Goal: Communication & Community: Answer question/provide support

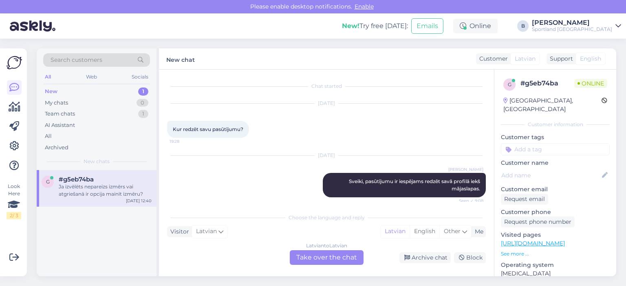
scroll to position [64, 0]
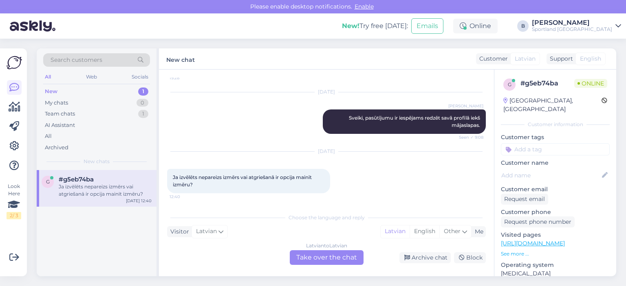
click at [335, 258] on div "Latvian to Latvian Take over the chat" at bounding box center [327, 258] width 74 height 15
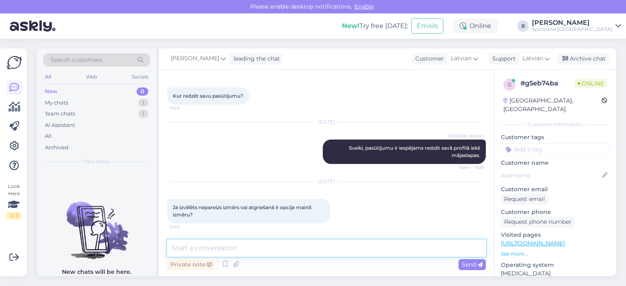
click at [330, 252] on textarea at bounding box center [326, 248] width 319 height 17
type textarea "Sveiki, izmērus būs iespējams samainīt kādā no klātienes veikaliem."
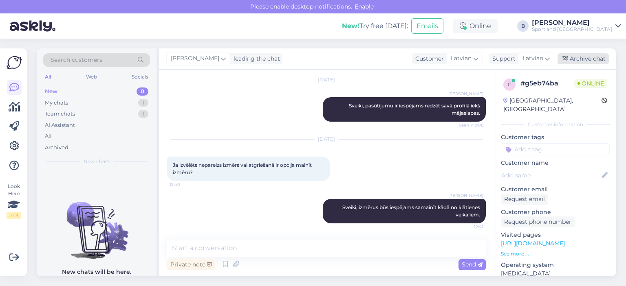
click at [569, 62] on div "Archive chat" at bounding box center [582, 58] width 51 height 11
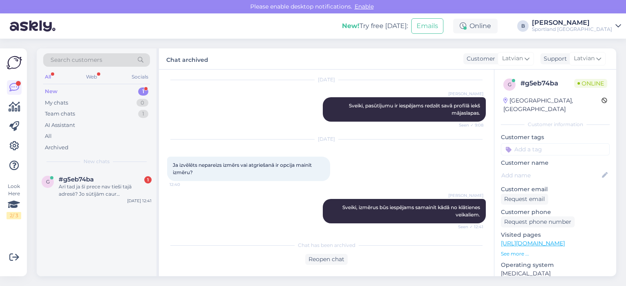
scroll to position [121, 0]
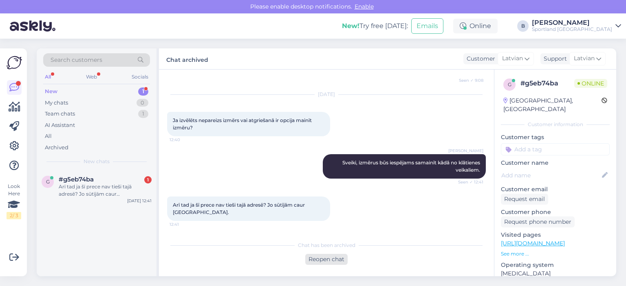
click at [331, 259] on div "Reopen chat" at bounding box center [326, 259] width 42 height 11
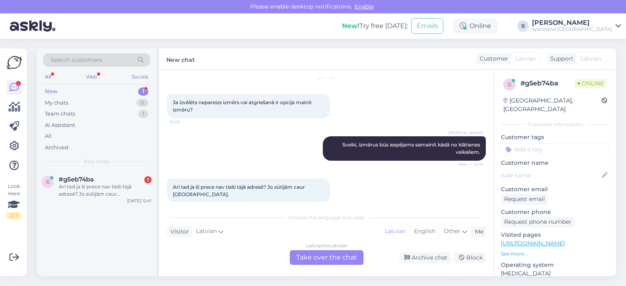
scroll to position [148, 0]
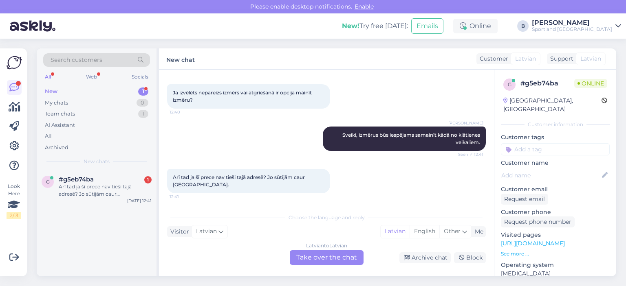
click at [332, 256] on div "Latvian to Latvian Take over the chat" at bounding box center [327, 258] width 74 height 15
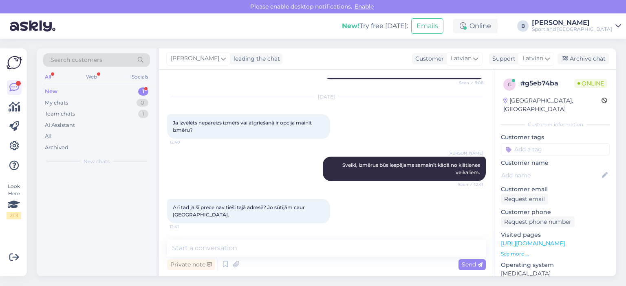
scroll to position [118, 0]
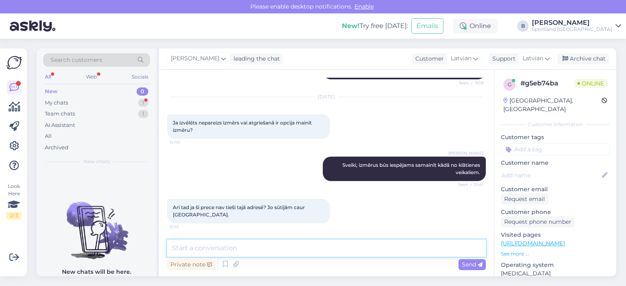
click at [294, 250] on textarea at bounding box center [326, 248] width 319 height 17
type textarea "J"
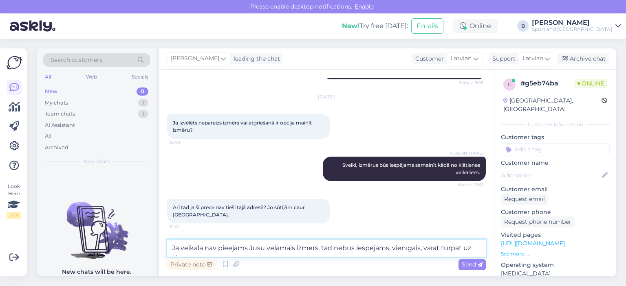
scroll to position [128, 0]
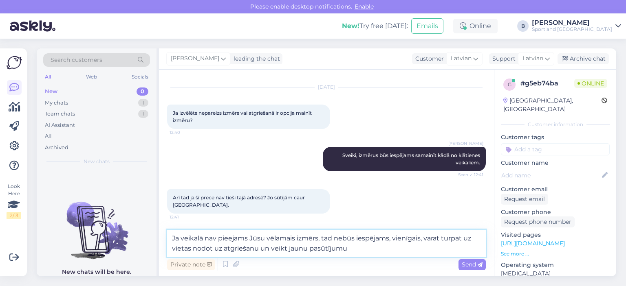
type textarea "Ja veikalā nav pieejams Jūsu vēlamais izmērs, tad nebūs iespējams, vienīgais, v…"
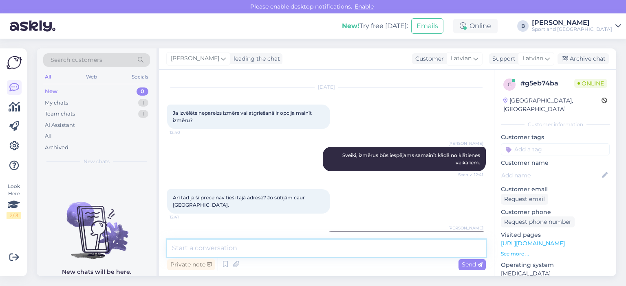
scroll to position [168, 0]
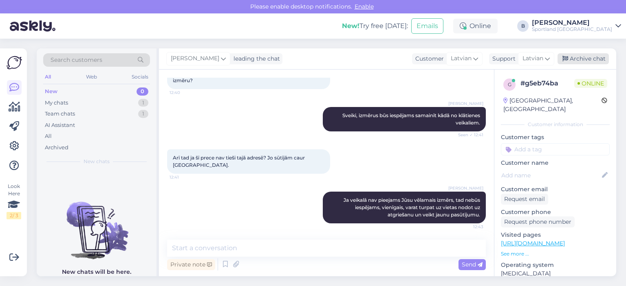
click at [578, 54] on div "Archive chat" at bounding box center [582, 58] width 51 height 11
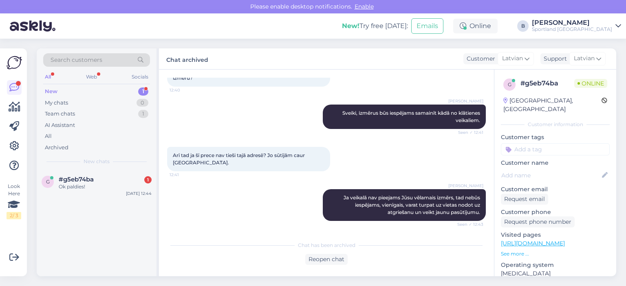
scroll to position [205, 0]
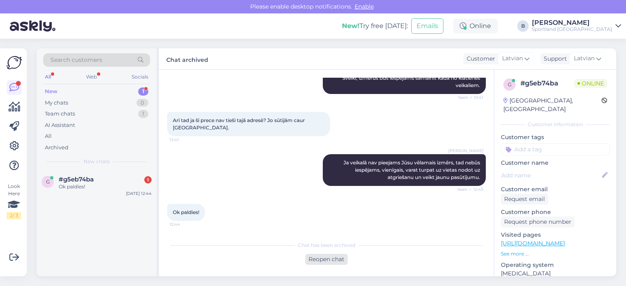
click at [329, 257] on div "Reopen chat" at bounding box center [326, 259] width 42 height 11
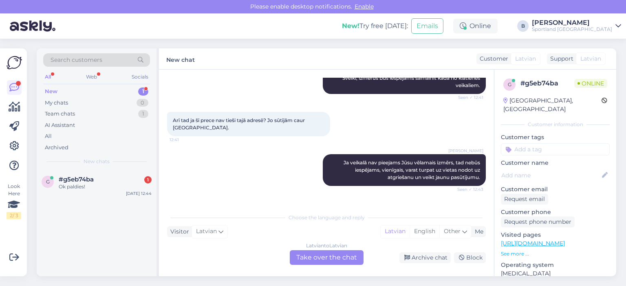
click at [308, 254] on div "Latvian to Latvian Take over the chat" at bounding box center [327, 258] width 74 height 15
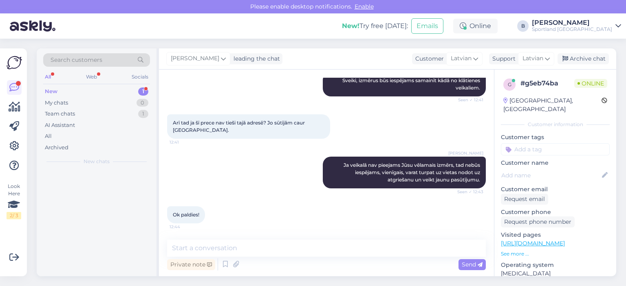
scroll to position [203, 0]
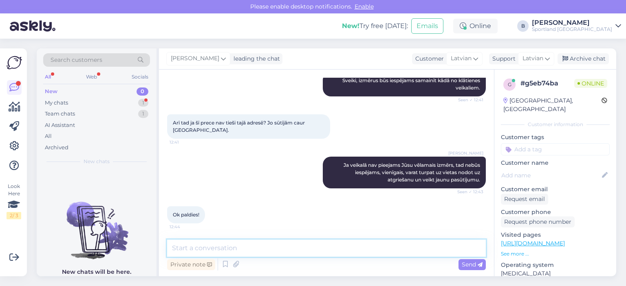
click at [315, 249] on textarea at bounding box center [326, 248] width 319 height 17
type textarea "Jauku Jums dienu!"
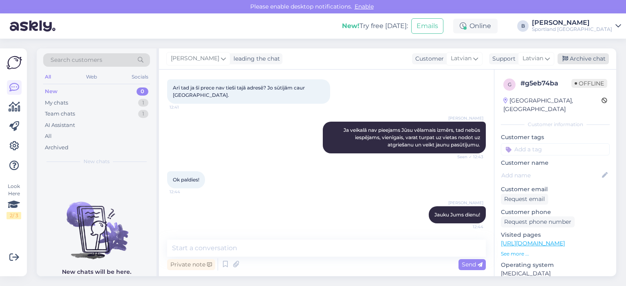
click at [574, 54] on div "Archive chat" at bounding box center [582, 58] width 51 height 11
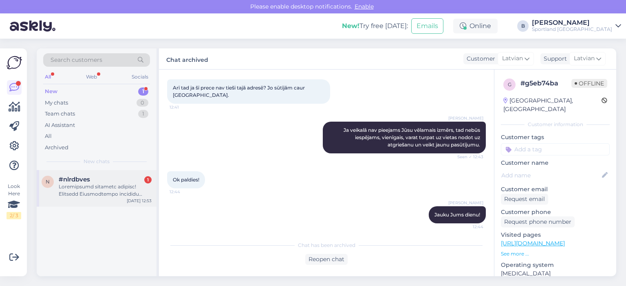
click at [82, 179] on span "#nlrdbves" at bounding box center [74, 179] width 31 height 7
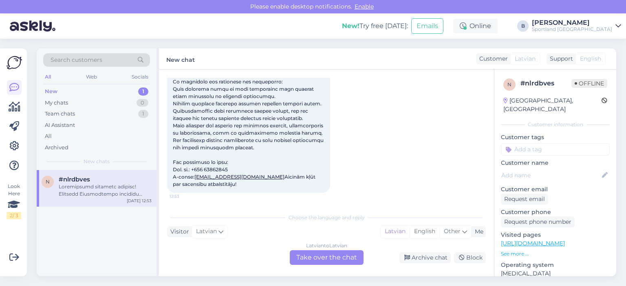
scroll to position [99, 0]
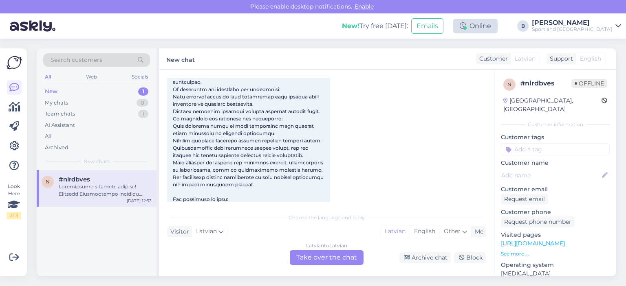
click at [497, 27] on div "Online" at bounding box center [475, 26] width 44 height 15
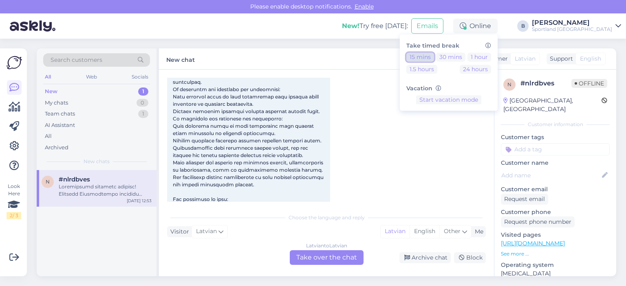
click at [434, 57] on button "15 mins" at bounding box center [420, 57] width 28 height 9
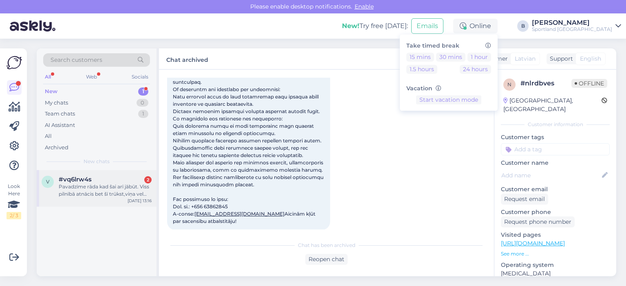
click at [89, 190] on div "Pavadzīme rāda kad šai arī jābūt. Viss pilnībā atnācis bet šī trūkst,viņa vel b…" at bounding box center [105, 190] width 93 height 15
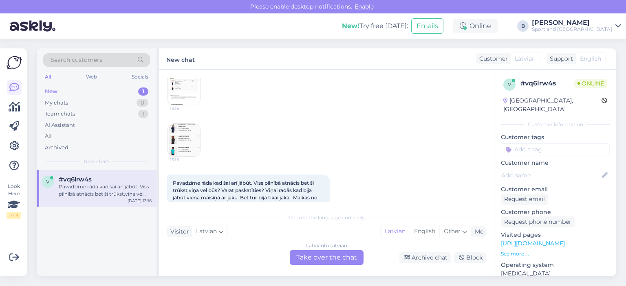
scroll to position [438, 0]
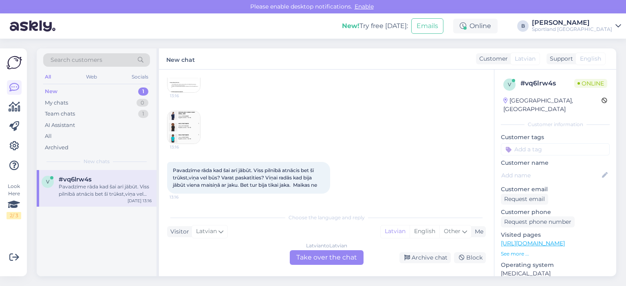
click at [310, 258] on div "Latvian to Latvian Take over the chat" at bounding box center [327, 258] width 74 height 15
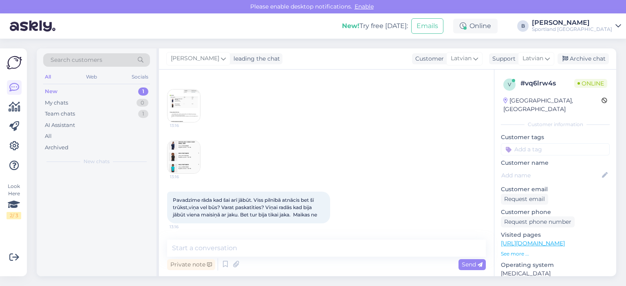
scroll to position [407, 0]
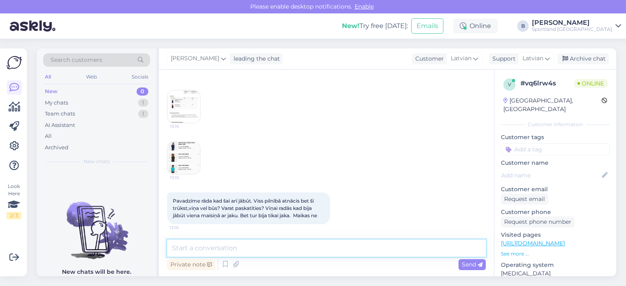
click at [310, 251] on textarea at bounding box center [326, 248] width 319 height 17
type textarea "Sveiki, pārbaudīsim."
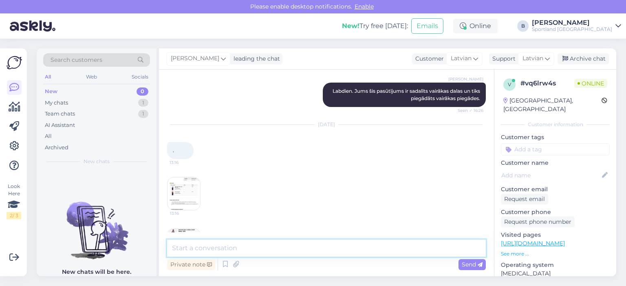
scroll to position [402, 0]
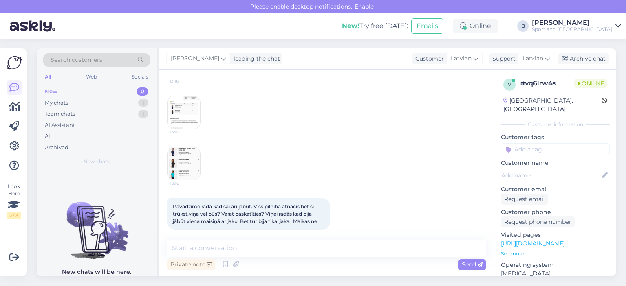
click at [187, 159] on img at bounding box center [183, 163] width 33 height 33
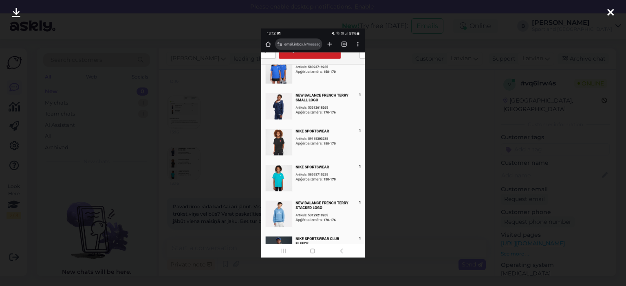
click at [390, 138] on div at bounding box center [313, 143] width 626 height 286
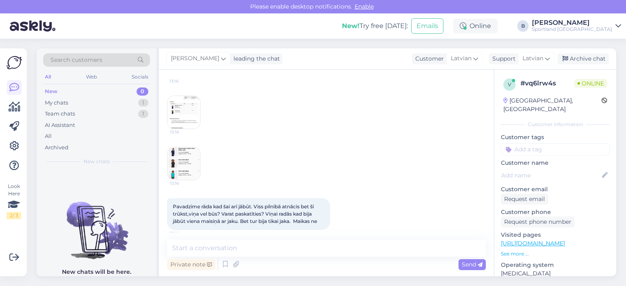
scroll to position [361, 0]
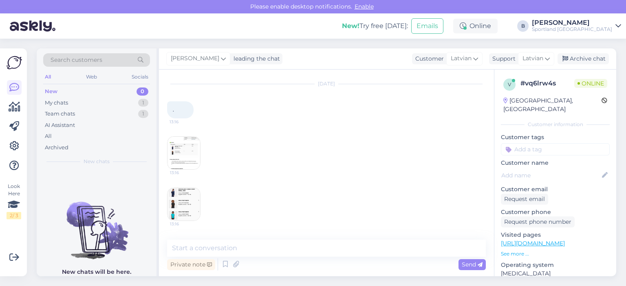
click at [186, 145] on img at bounding box center [183, 153] width 33 height 33
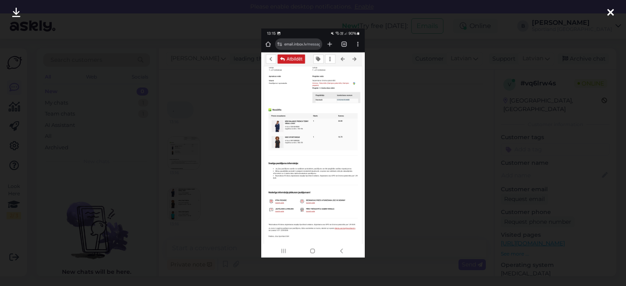
click at [380, 135] on div at bounding box center [313, 143] width 626 height 286
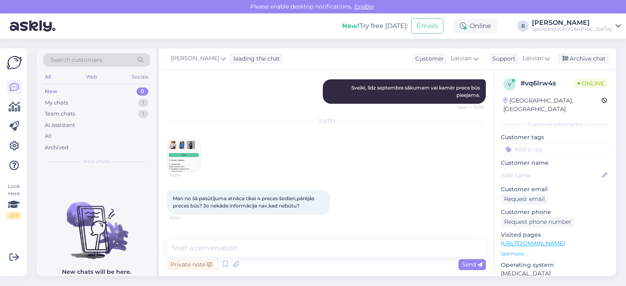
scroll to position [76, 0]
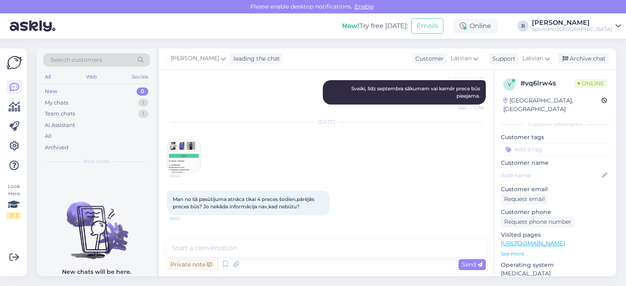
click at [194, 151] on img at bounding box center [183, 156] width 33 height 33
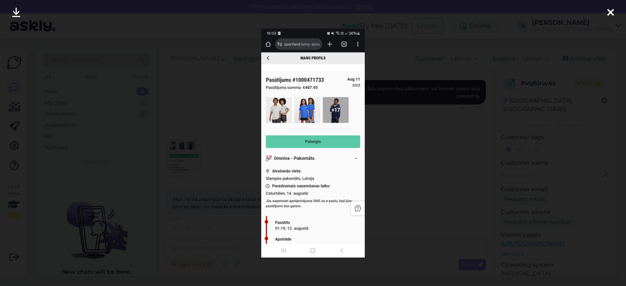
click at [399, 167] on div at bounding box center [313, 143] width 626 height 286
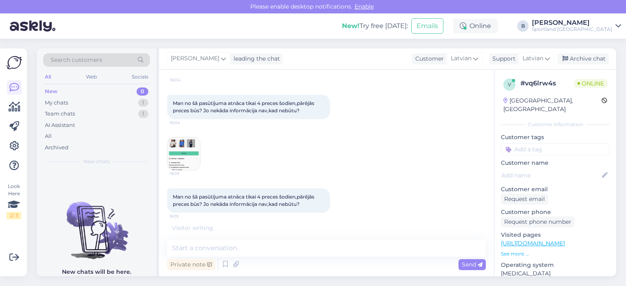
scroll to position [198, 0]
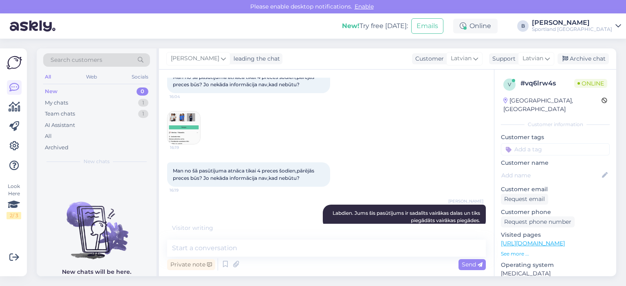
click at [179, 130] on img at bounding box center [183, 128] width 33 height 33
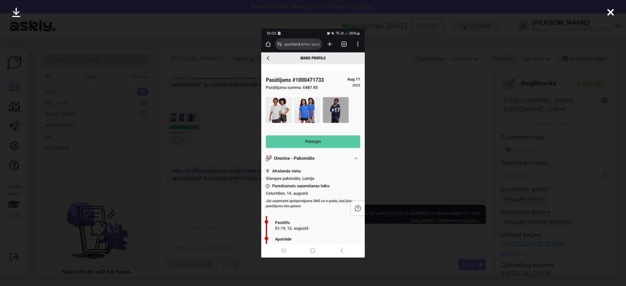
click at [386, 135] on div at bounding box center [313, 143] width 626 height 286
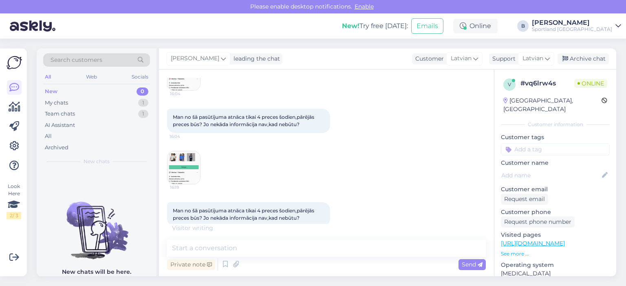
scroll to position [116, 0]
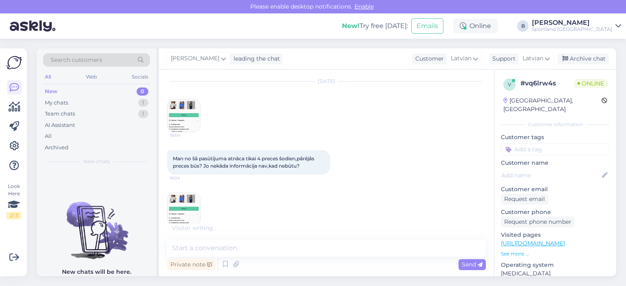
click at [184, 115] on img at bounding box center [183, 115] width 33 height 33
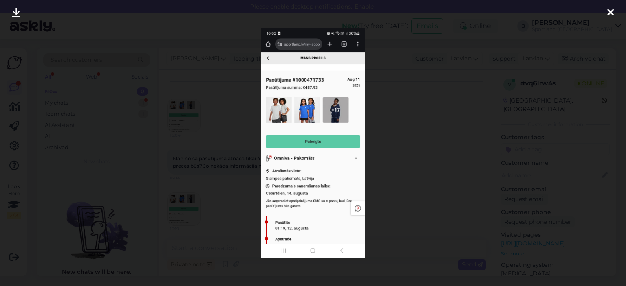
scroll to position [477, 0]
click at [388, 158] on div at bounding box center [313, 143] width 626 height 286
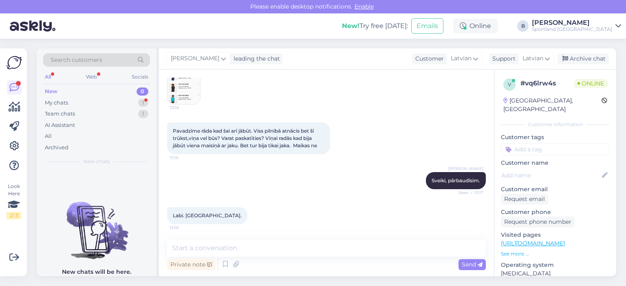
click at [183, 92] on img at bounding box center [183, 88] width 33 height 33
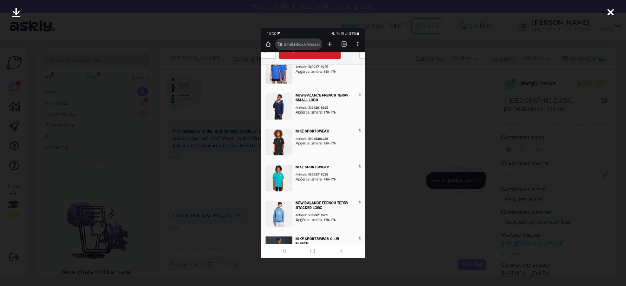
click at [411, 99] on div at bounding box center [313, 143] width 626 height 286
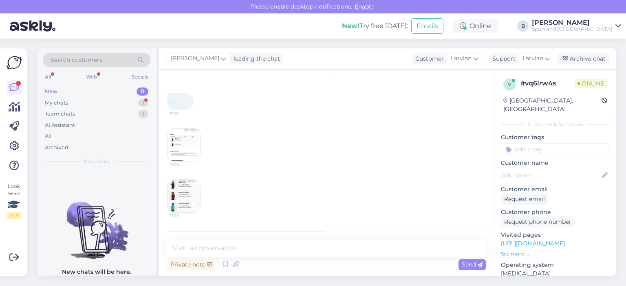
scroll to position [314, 0]
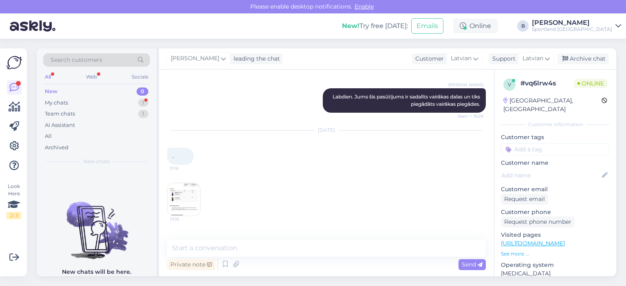
click at [191, 194] on img at bounding box center [183, 199] width 33 height 33
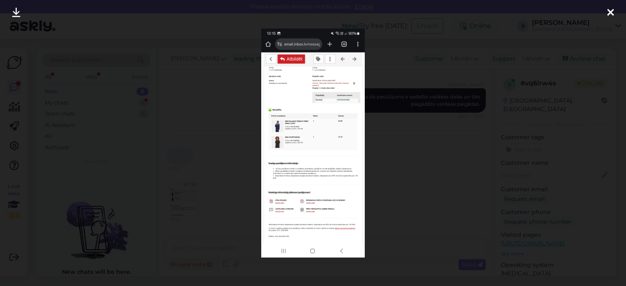
click at [411, 162] on div at bounding box center [313, 143] width 626 height 286
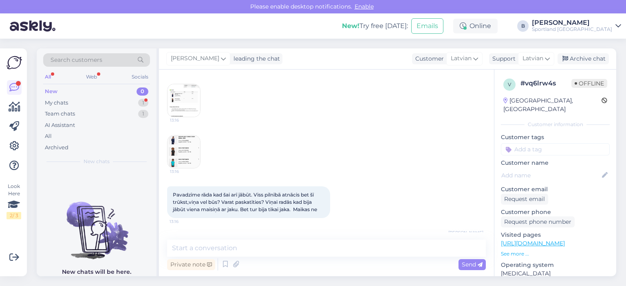
scroll to position [477, 0]
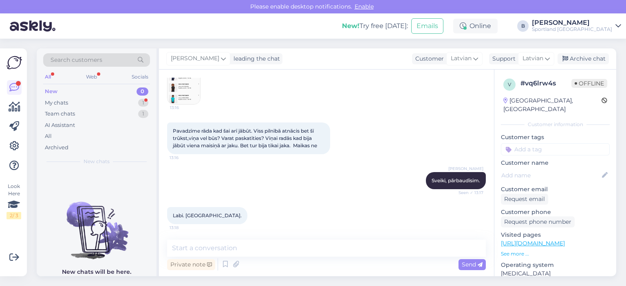
click at [185, 89] on img at bounding box center [183, 88] width 33 height 33
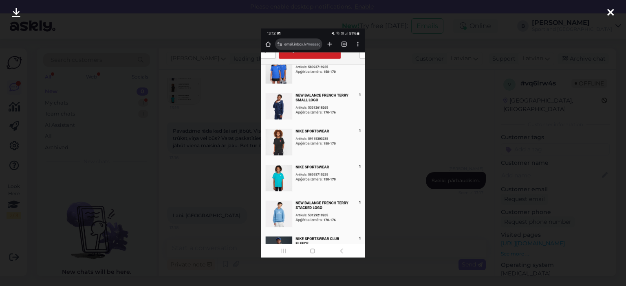
click at [418, 134] on div at bounding box center [313, 143] width 626 height 286
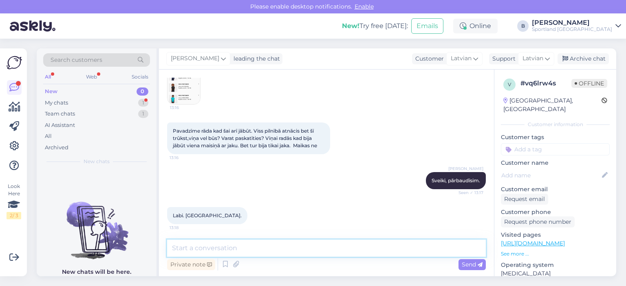
click at [301, 247] on textarea at bounding box center [326, 248] width 319 height 17
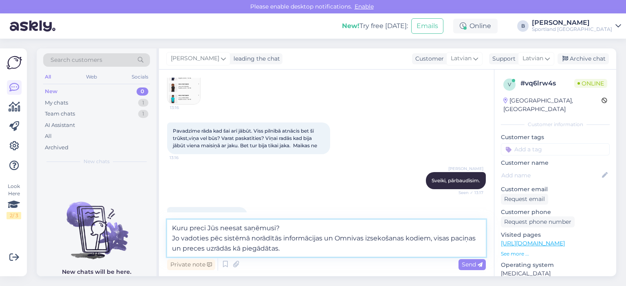
type textarea "Kuru preci Jūs neesat saņēmusi? Jo vadoties pēc sistēmā norādītās informācijas …"
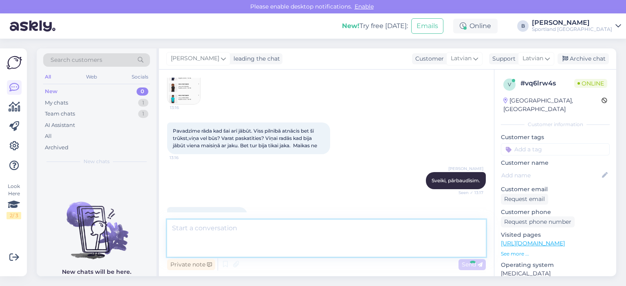
scroll to position [534, 0]
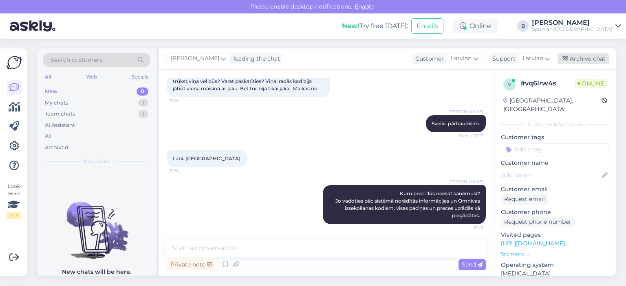
click at [592, 58] on div "Archive chat" at bounding box center [582, 58] width 51 height 11
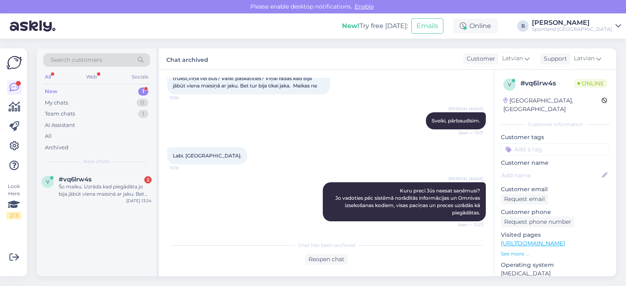
scroll to position [638, 0]
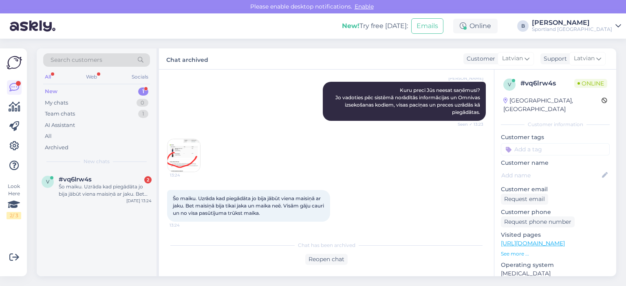
click at [193, 154] on img at bounding box center [183, 155] width 33 height 33
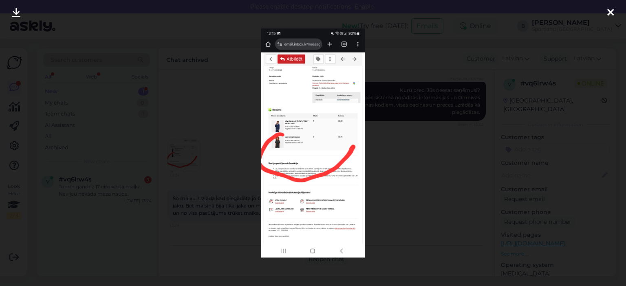
scroll to position [680, 0]
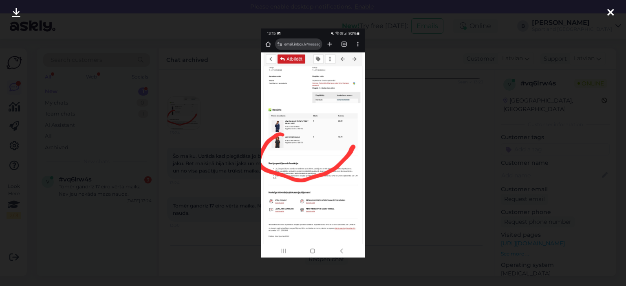
click at [428, 131] on div at bounding box center [313, 143] width 626 height 286
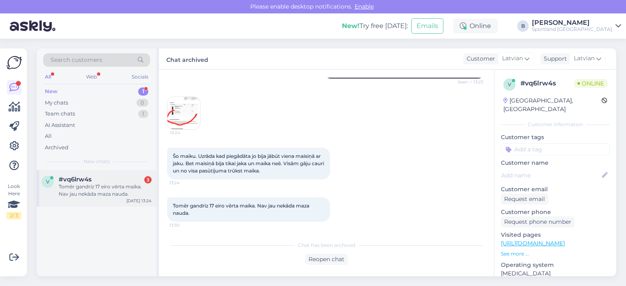
click at [90, 189] on div "Tomēr gandrīz 17 eiro vērta maika. Nav jau nekāda maza nauda." at bounding box center [105, 190] width 93 height 15
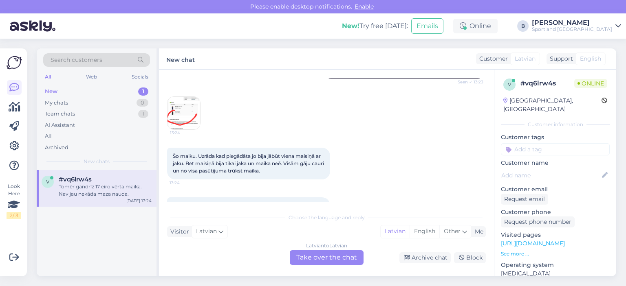
scroll to position [689, 0]
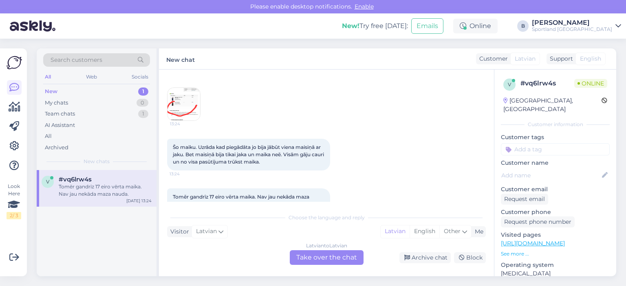
click at [330, 257] on div "Latvian to Latvian Take over the chat" at bounding box center [327, 258] width 74 height 15
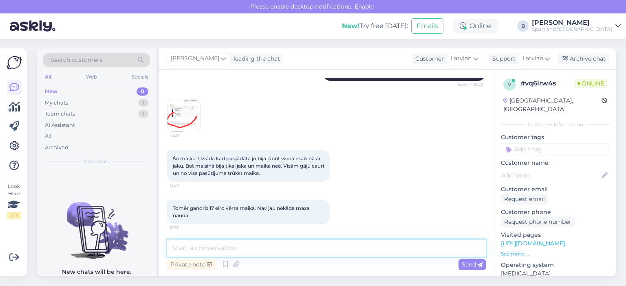
click at [334, 247] on textarea at bounding box center [326, 248] width 319 height 17
type textarea "R"
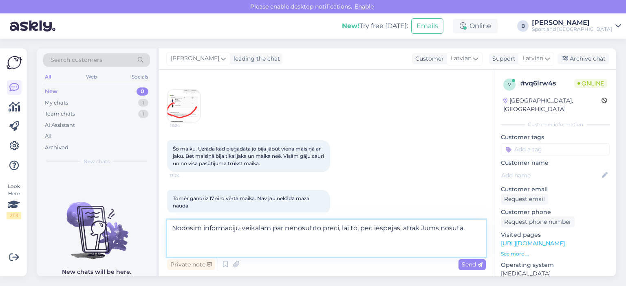
scroll to position [689, 0]
type textarea "Nodosim informāciju veikalam par nenosūtīto preci, lai to, pēc iespējas, ātrāk …"
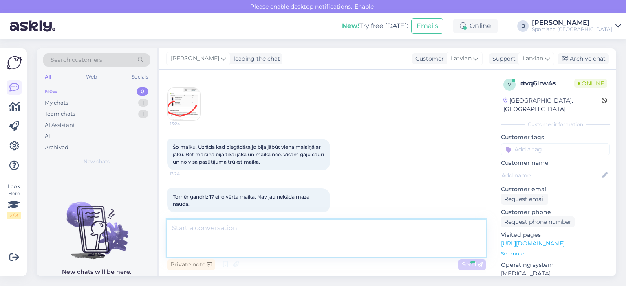
scroll to position [735, 0]
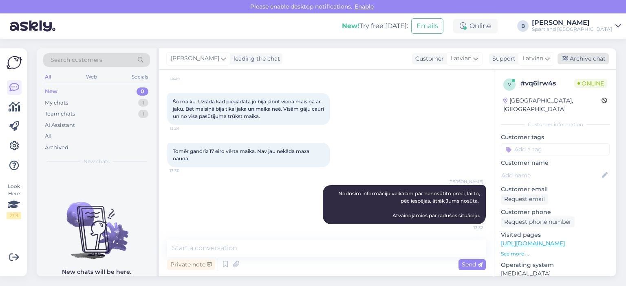
click at [586, 58] on div "Archive chat" at bounding box center [582, 58] width 51 height 11
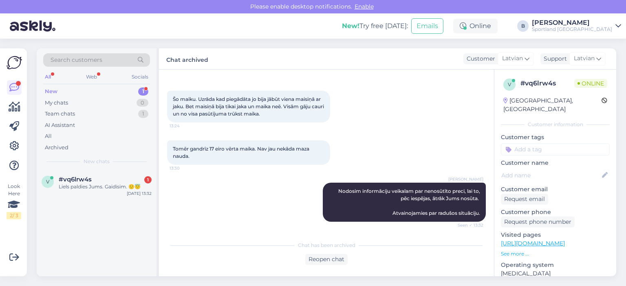
scroll to position [772, 0]
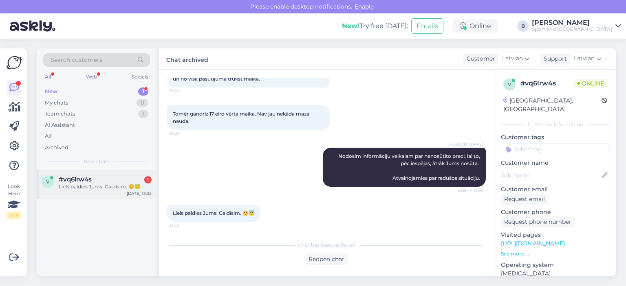
click at [114, 181] on div "#vq6lrw4s 1" at bounding box center [105, 179] width 93 height 7
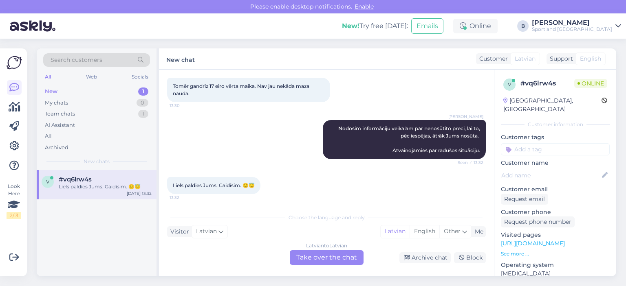
click at [352, 257] on div "Latvian to Latvian Take over the chat" at bounding box center [327, 258] width 74 height 15
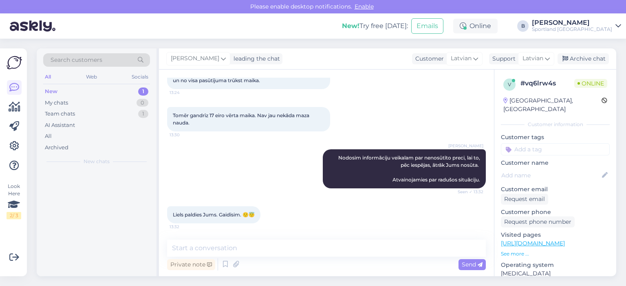
scroll to position [770, 0]
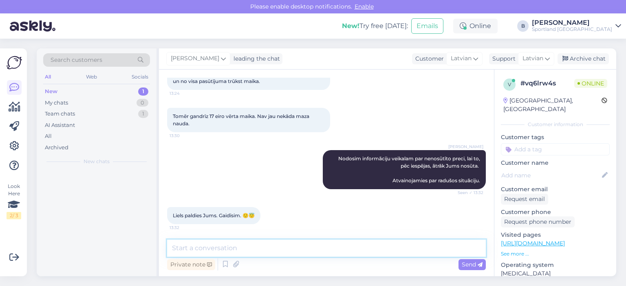
click at [329, 253] on textarea at bounding box center [326, 248] width 319 height 17
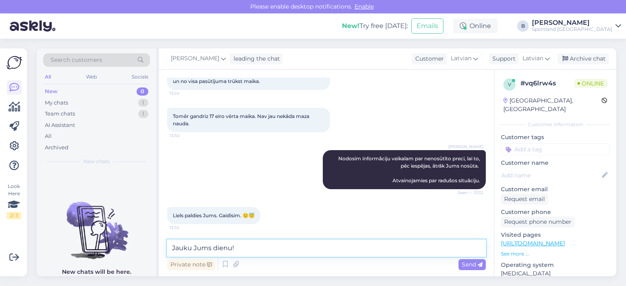
type textarea "Jauku Jums dienu!"
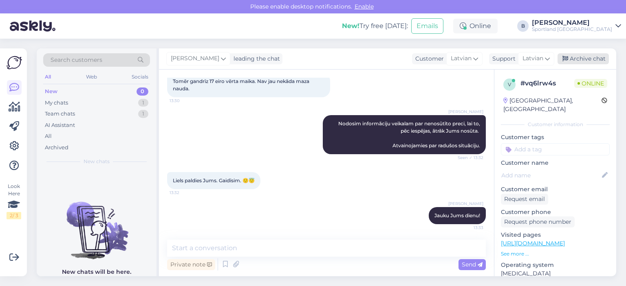
click at [573, 56] on div "Archive chat" at bounding box center [582, 58] width 51 height 11
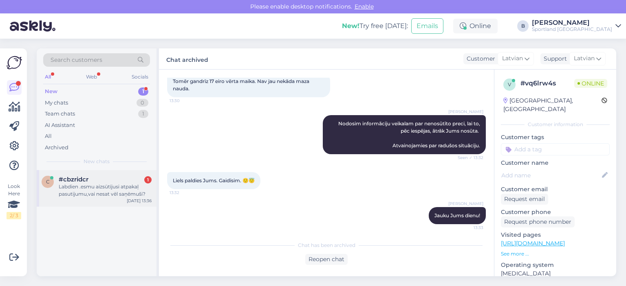
click at [106, 189] on div "Labdien .esmu aizsūtījusi atpakaļ pasutijumu,vai nesat vēl saņēmuši?" at bounding box center [105, 190] width 93 height 15
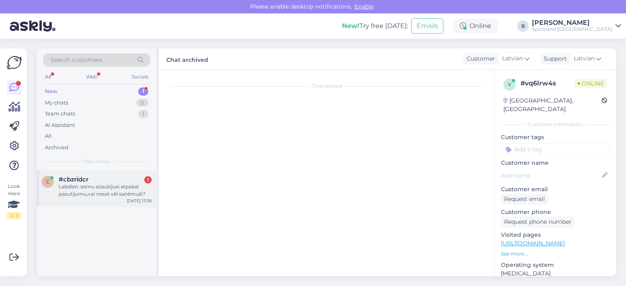
scroll to position [64, 0]
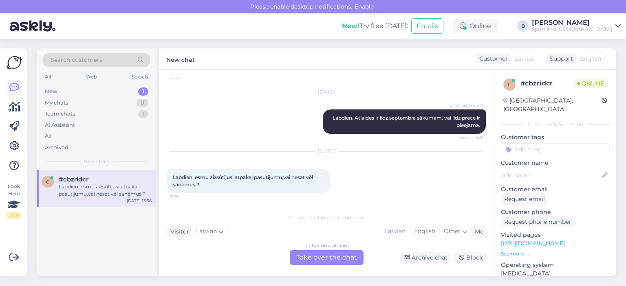
click at [323, 257] on div "Latvian to Latvian Take over the chat" at bounding box center [327, 258] width 74 height 15
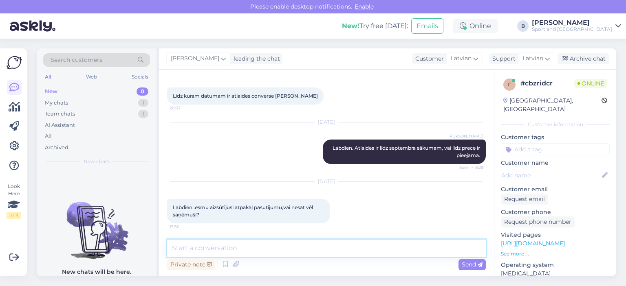
click at [334, 249] on textarea at bounding box center [326, 248] width 319 height 17
type textarea "Sveiki, kāds ir pasūtījuma numurs?"
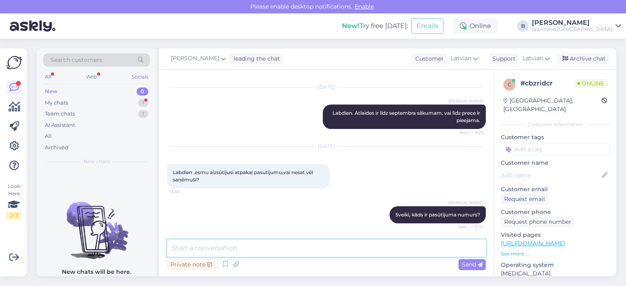
scroll to position [103, 0]
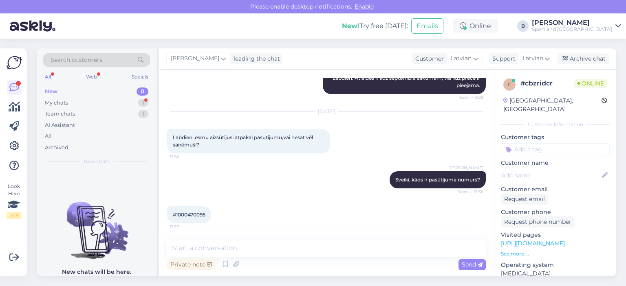
click at [195, 215] on span "#1000470095" at bounding box center [189, 215] width 33 height 6
copy div "1000470095 13:37"
click at [303, 254] on textarea at bounding box center [326, 248] width 319 height 17
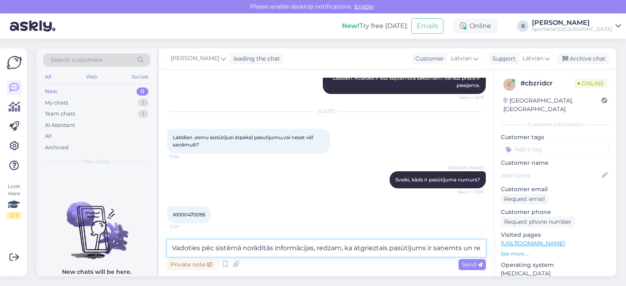
scroll to position [112, 0]
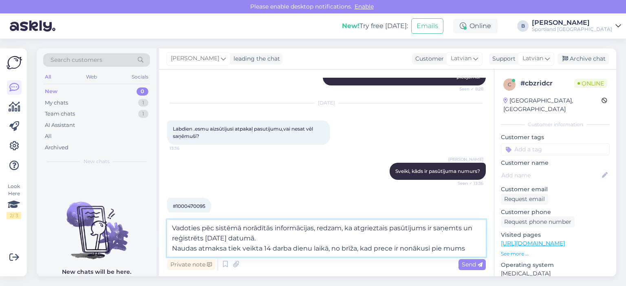
type textarea "Vadoties pēc sistēmā norādītās informācijas, redzam, ka atgrieztais pasūtījums …"
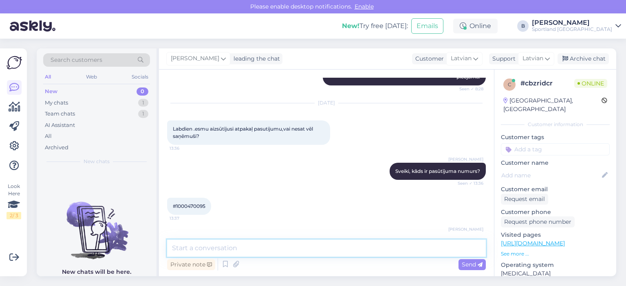
scroll to position [168, 0]
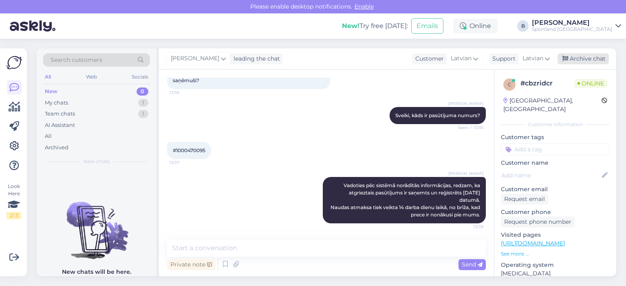
click at [596, 61] on div "Archive chat" at bounding box center [582, 58] width 51 height 11
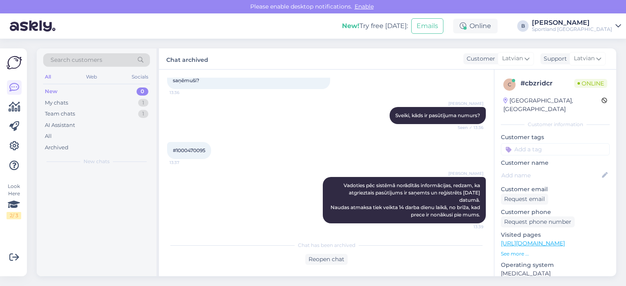
scroll to position [170, 0]
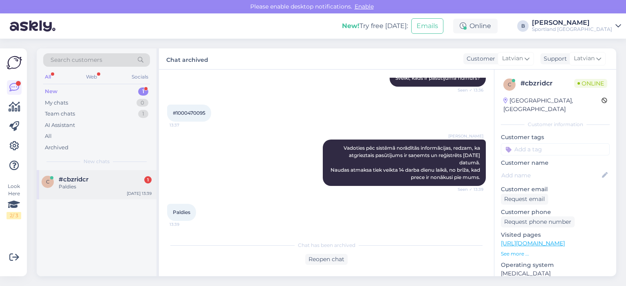
click at [95, 180] on div "#cbzridcr 1" at bounding box center [105, 179] width 93 height 7
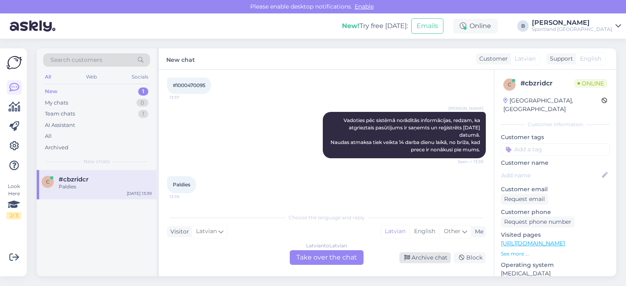
click at [417, 259] on div "Archive chat" at bounding box center [424, 258] width 51 height 11
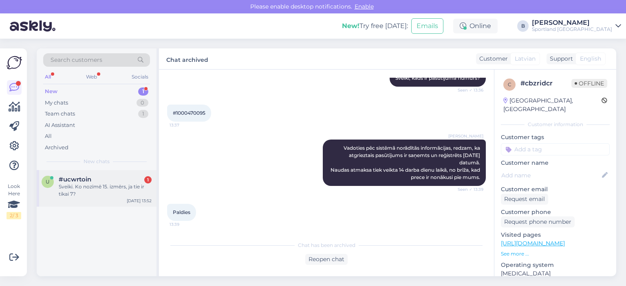
click at [93, 190] on div "Sveiki. Ko nozīmē 15. izmērs, ja tie ir tikai 7?" at bounding box center [105, 190] width 93 height 15
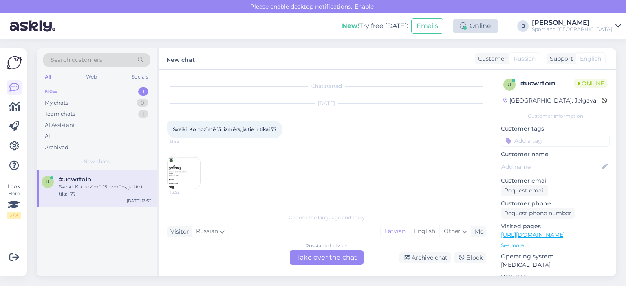
click at [497, 26] on div "Online" at bounding box center [475, 26] width 44 height 15
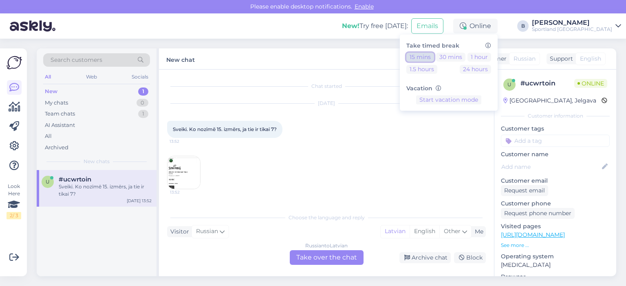
click at [434, 54] on button "15 mins" at bounding box center [420, 57] width 28 height 9
click at [187, 164] on img at bounding box center [183, 172] width 33 height 33
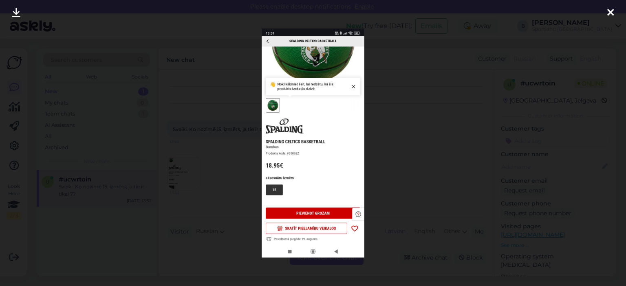
click at [425, 132] on div at bounding box center [313, 143] width 626 height 286
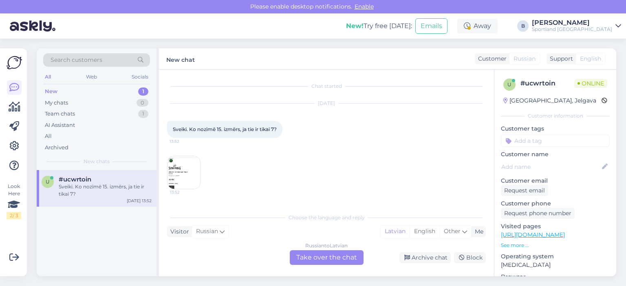
click at [193, 173] on img at bounding box center [183, 172] width 33 height 33
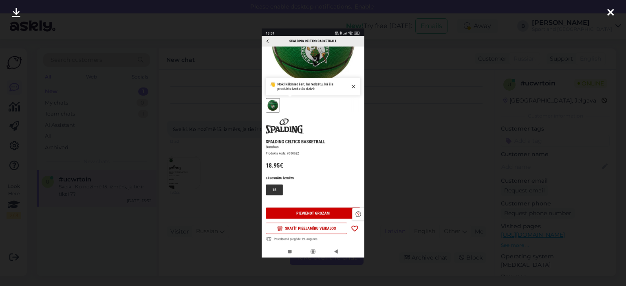
click at [414, 156] on div at bounding box center [313, 143] width 626 height 286
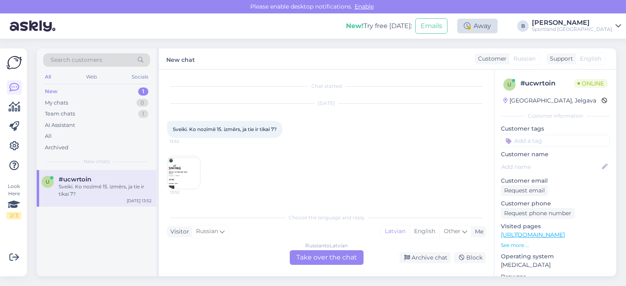
click at [497, 27] on div "Away" at bounding box center [477, 26] width 40 height 15
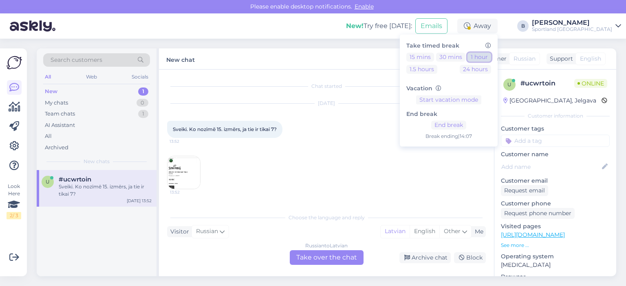
click at [491, 58] on button "1 hour" at bounding box center [479, 57] width 24 height 9
click at [491, 57] on button "1 hour" at bounding box center [479, 57] width 24 height 9
